Goal: Transaction & Acquisition: Purchase product/service

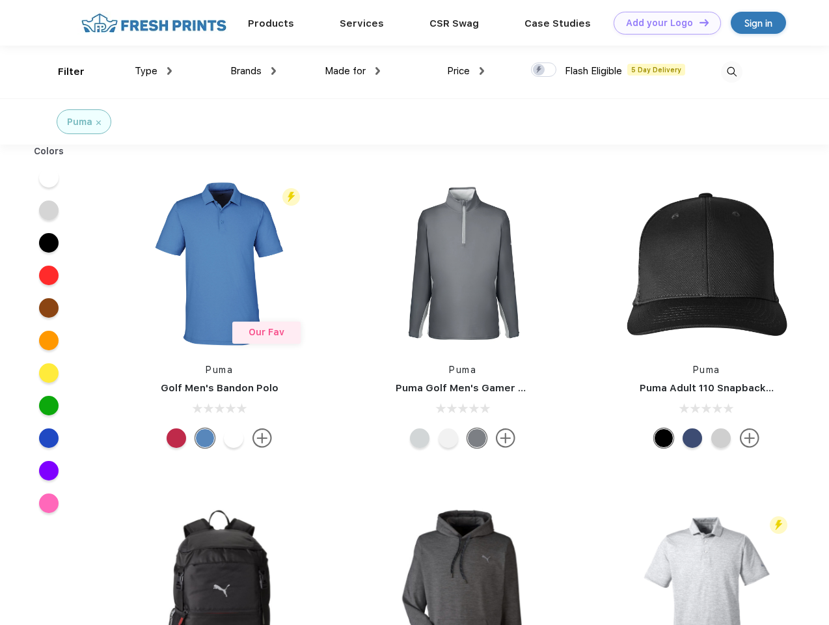
scroll to position [1, 0]
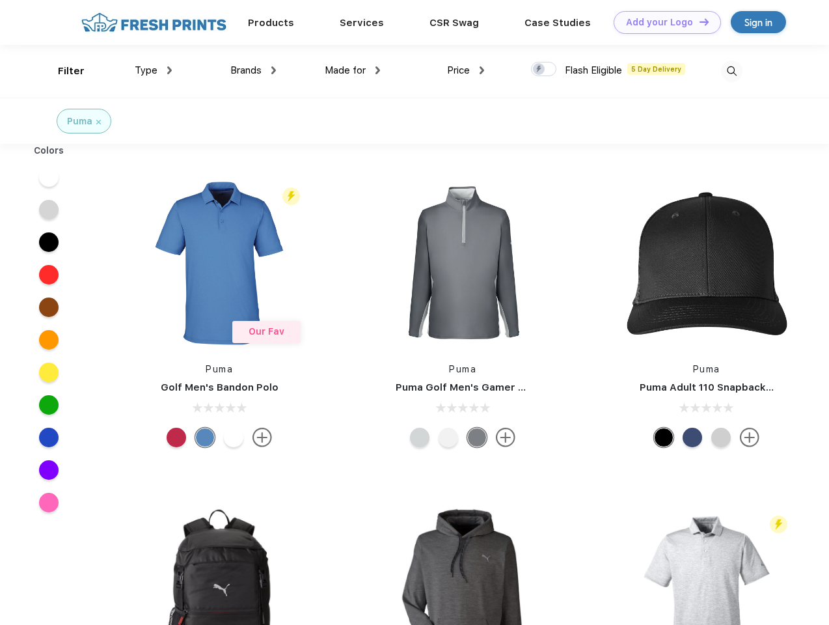
click at [663, 22] on link "Add your Logo Design Tool" at bounding box center [667, 22] width 107 height 23
click at [0, 0] on div "Design Tool" at bounding box center [0, 0] width 0 height 0
click at [699, 21] on link "Add your Logo Design Tool" at bounding box center [667, 22] width 107 height 23
click at [62, 71] on div "Filter" at bounding box center [71, 71] width 27 height 15
click at [154, 70] on span "Type" at bounding box center [146, 70] width 23 height 12
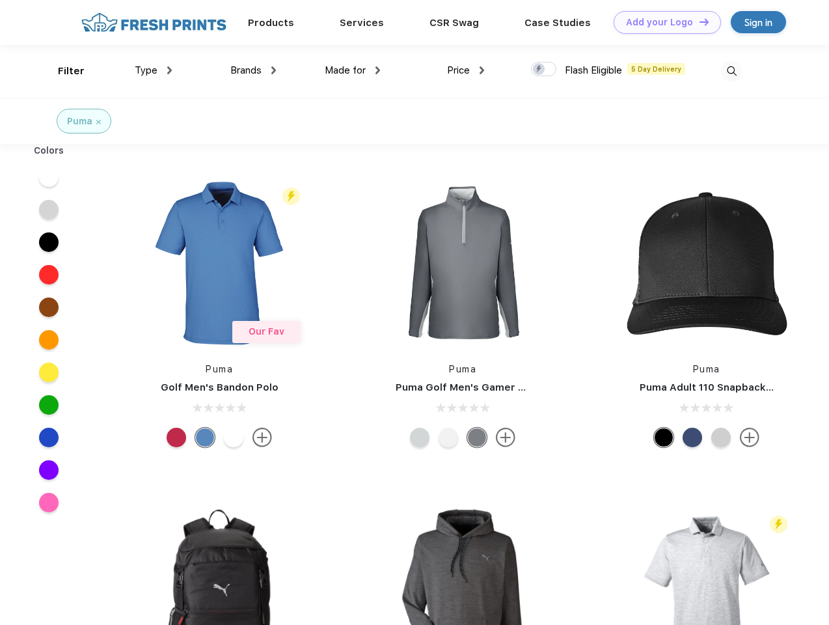
click at [253, 70] on span "Brands" at bounding box center [245, 70] width 31 height 12
click at [353, 70] on span "Made for" at bounding box center [345, 70] width 41 height 12
click at [466, 70] on span "Price" at bounding box center [458, 70] width 23 height 12
click at [544, 70] on div at bounding box center [543, 69] width 25 height 14
click at [540, 70] on input "checkbox" at bounding box center [535, 65] width 8 height 8
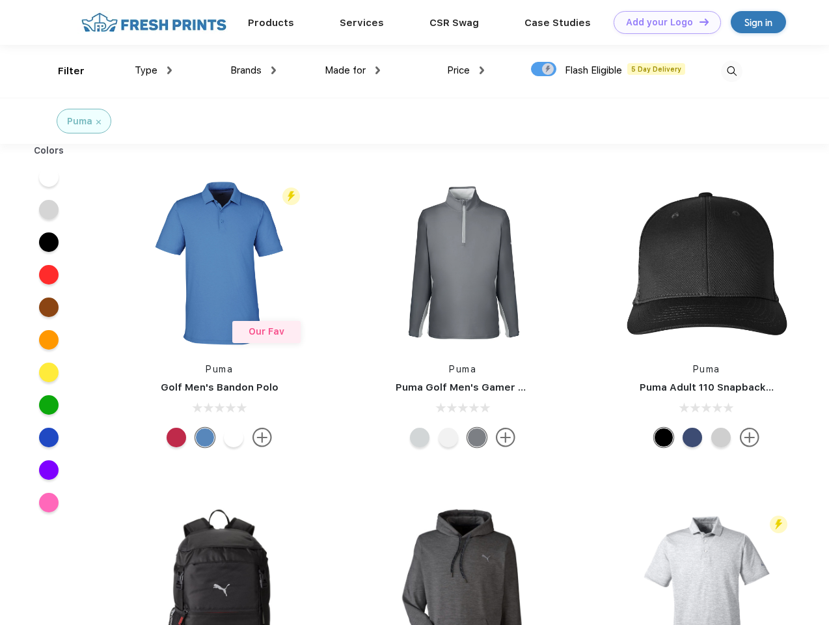
click at [732, 71] on img at bounding box center [731, 71] width 21 height 21
